Goal: Answer question/provide support

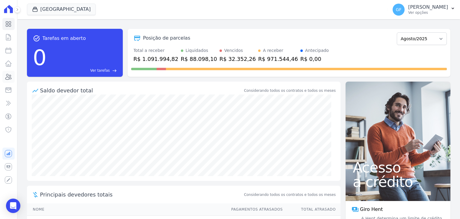
click at [9, 78] on icon at bounding box center [9, 76] width 6 height 5
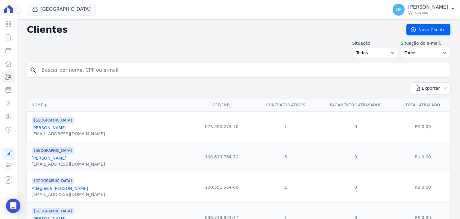
click at [95, 69] on input "search" at bounding box center [243, 70] width 410 height 12
paste input "[PERSON_NAME]"
type input "[PERSON_NAME]"
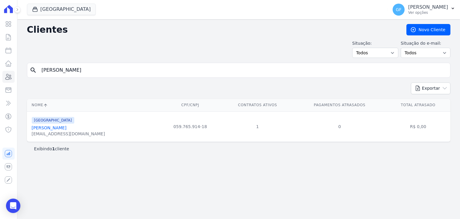
click at [67, 128] on link "[PERSON_NAME]" at bounding box center [49, 127] width 35 height 5
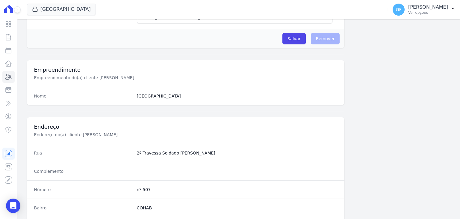
scroll to position [340, 0]
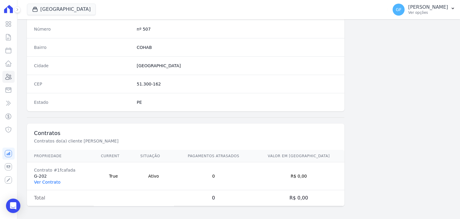
click at [42, 180] on link "Ver Contrato" at bounding box center [47, 182] width 26 height 5
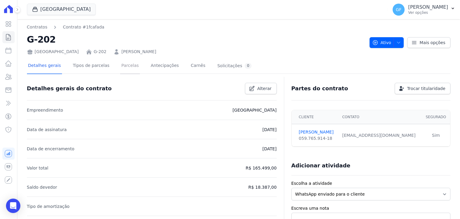
click at [126, 67] on link "Parcelas" at bounding box center [130, 66] width 20 height 16
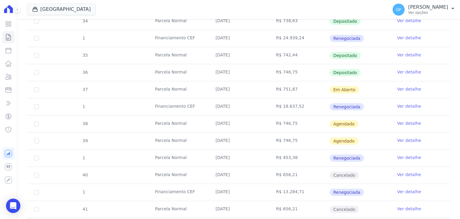
scroll to position [254, 0]
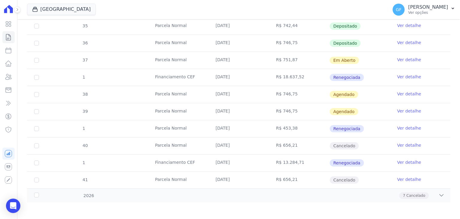
drag, startPoint x: 216, startPoint y: 77, endPoint x: 290, endPoint y: 76, distance: 74.1
click at [290, 76] on tr "1 Financiamento CEF [DATE] R$ 18.637,52 Renegociada Ver detalhe" at bounding box center [239, 77] width 424 height 17
drag, startPoint x: 211, startPoint y: 60, endPoint x: 355, endPoint y: 61, distance: 143.6
click at [355, 61] on tr "37 [GEOGRAPHIC_DATA] [DATE] R$ 751,87 Em [GEOGRAPHIC_DATA] Ver detalhe" at bounding box center [239, 60] width 424 height 17
drag, startPoint x: 212, startPoint y: 92, endPoint x: 358, endPoint y: 93, distance: 145.7
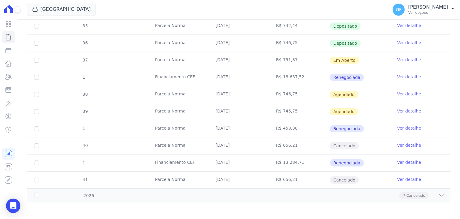
click at [358, 93] on tr "38 [GEOGRAPHIC_DATA] [DATE] R$ 746,75 [GEOGRAPHIC_DATA] Ver detalhe" at bounding box center [239, 94] width 424 height 17
drag, startPoint x: 214, startPoint y: 109, endPoint x: 353, endPoint y: 108, distance: 139.1
click at [353, 108] on tr "39 [GEOGRAPHIC_DATA] [DATE] R$ 746,75 [GEOGRAPHIC_DATA] Ver detalhe" at bounding box center [239, 111] width 424 height 17
click at [11, 202] on div "Open Intercom Messenger" at bounding box center [13, 206] width 16 height 16
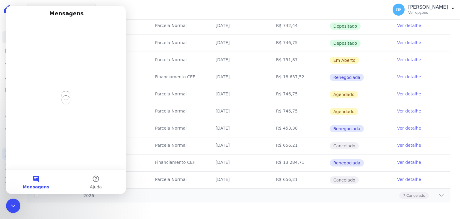
scroll to position [0, 0]
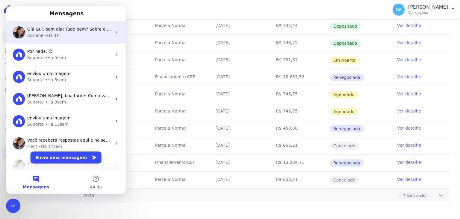
click at [50, 27] on span "Olá Gui, bom dia! Tudo bem? Sobre o caso da cobrança criada automaticamente. Id…" at bounding box center [443, 29] width 832 height 5
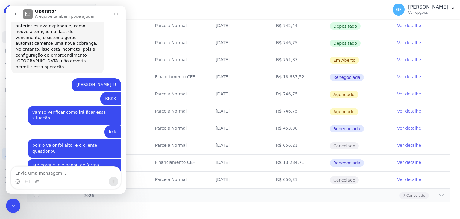
scroll to position [4664, 0]
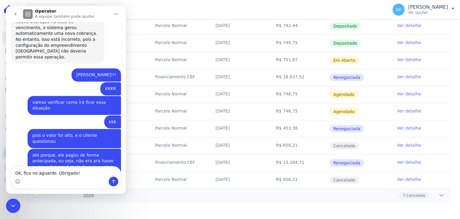
type textarea "Ok, fico no aguardo. Obrigado!"
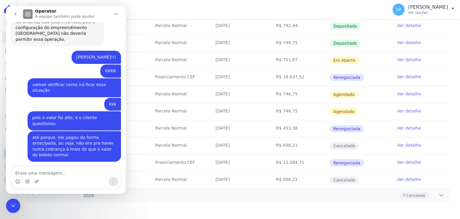
scroll to position [4682, 0]
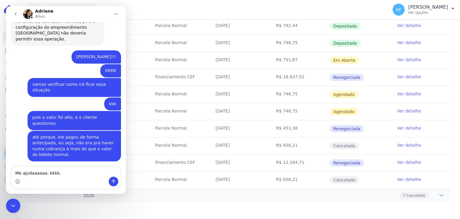
type textarea "Me ajudaaaaaa: kkkk."
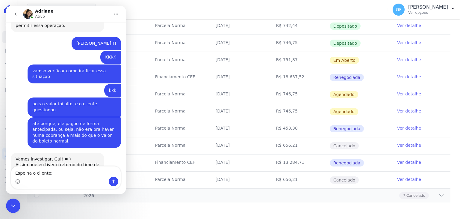
type textarea "Espelha o cliente: [PERSON_NAME]"
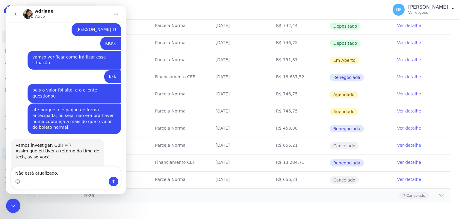
type textarea "Não está atualizado."
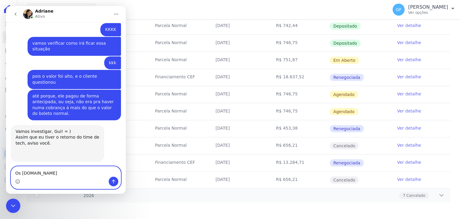
type textarea "Os va.lre"
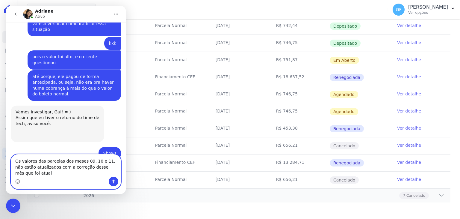
scroll to position [4749, 0]
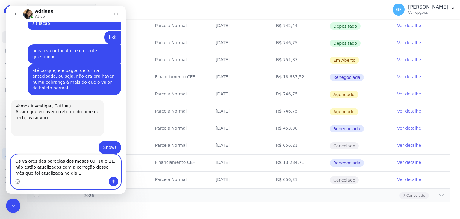
type textarea "Os valores das parcelas dos meses 09, 10 e 11, não estão atualizados com a corr…"
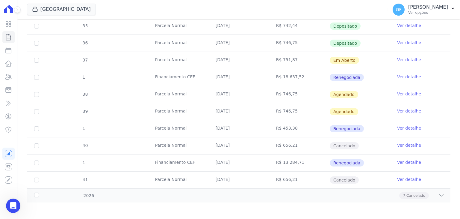
scroll to position [4762, 0]
click at [10, 207] on icon "Abertura do Messenger da Intercom" at bounding box center [13, 206] width 10 height 10
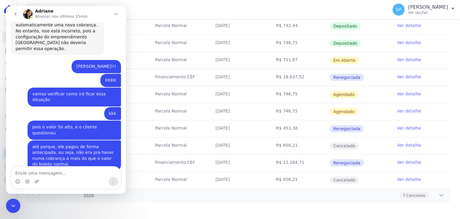
click at [61, 170] on textarea "Envie uma mensagem..." at bounding box center [66, 171] width 110 height 10
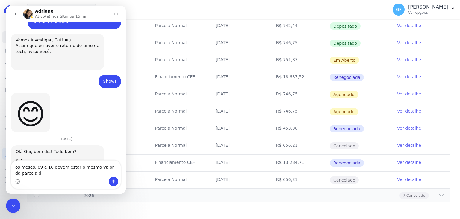
scroll to position [4821, 0]
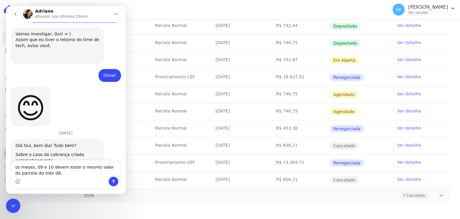
type textarea "os meses, 09 e 10 devem estar o mesmo valor da parcela do mês 08."
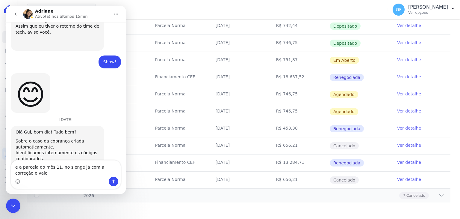
scroll to position [4840, 0]
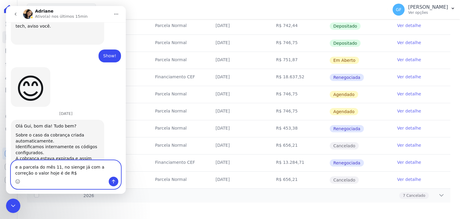
click at [62, 172] on textarea "e a parcela do mês 11, no sienge já com a correção o valor hoje é de R$" at bounding box center [66, 168] width 110 height 16
paste textarea "456,49"
type textarea "e a parcela do mês 11, no sienge já com a correção o valor hoje é de R$ 456,49."
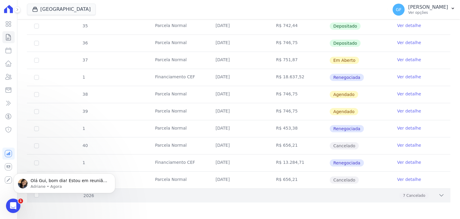
scroll to position [4886, 0]
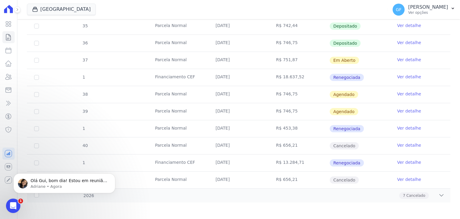
click at [12, 205] on icon "Abertura do Messenger da Intercom" at bounding box center [13, 206] width 10 height 10
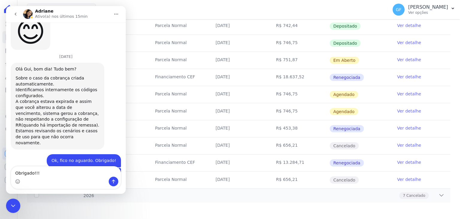
scroll to position [4902, 0]
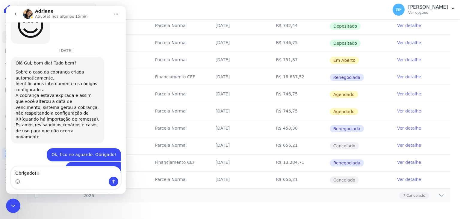
type textarea "Obrigado!!!"
drag, startPoint x: 114, startPoint y: 181, endPoint x: 98, endPoint y: 208, distance: 31.7
click at [114, 181] on icon "Enviar uma mensagem" at bounding box center [113, 182] width 3 height 4
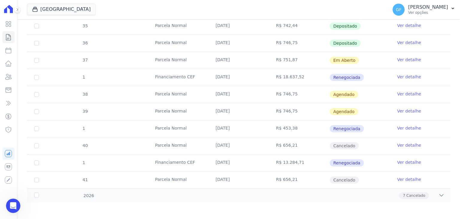
scroll to position [4910, 0]
drag, startPoint x: 213, startPoint y: 79, endPoint x: 364, endPoint y: 78, distance: 151.7
click at [364, 78] on tr "1 Financiamento CEF [DATE] R$ 18.637,52 Renegociada Ver detalhe" at bounding box center [239, 77] width 424 height 17
click at [273, 87] on td "R$ 746,75" at bounding box center [299, 94] width 61 height 17
drag, startPoint x: 212, startPoint y: 59, endPoint x: 401, endPoint y: 65, distance: 189.6
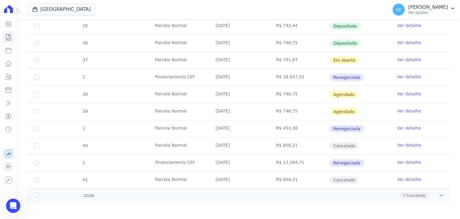
click at [407, 65] on tr "37 [GEOGRAPHIC_DATA] [DATE] R$ 751,87 Em [GEOGRAPHIC_DATA] Ver detalhe" at bounding box center [239, 60] width 424 height 17
click at [375, 66] on td "Em Aberto" at bounding box center [360, 60] width 61 height 17
drag, startPoint x: 212, startPoint y: 93, endPoint x: 356, endPoint y: 91, distance: 144.5
click at [356, 91] on tr "38 [GEOGRAPHIC_DATA] [DATE] R$ 746,75 [GEOGRAPHIC_DATA] Ver detalhe" at bounding box center [239, 94] width 424 height 17
click at [361, 91] on td "Agendado" at bounding box center [360, 94] width 61 height 17
